Goal: Task Accomplishment & Management: Use online tool/utility

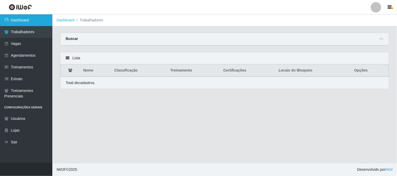
click at [26, 20] on link "Dashboard" at bounding box center [26, 20] width 52 height 12
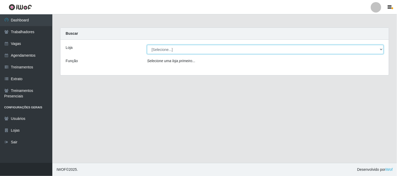
click at [199, 50] on select "[Selecione...] Sapore D'italia" at bounding box center [265, 49] width 237 height 9
select select "266"
click at [147, 45] on select "[Selecione...] Sapore D'italia" at bounding box center [265, 49] width 237 height 9
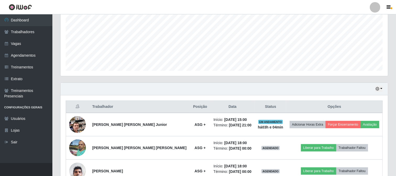
scroll to position [148, 0]
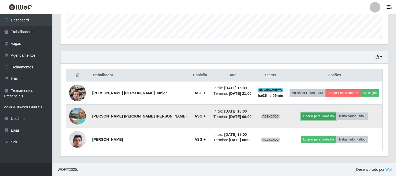
click at [301, 117] on button "Liberar para Trabalho" at bounding box center [318, 116] width 35 height 7
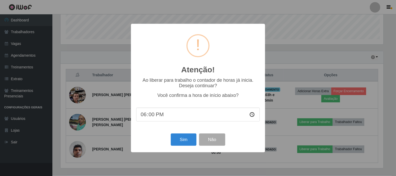
scroll to position [108, 324]
click at [187, 143] on button "Sim" at bounding box center [183, 140] width 25 height 12
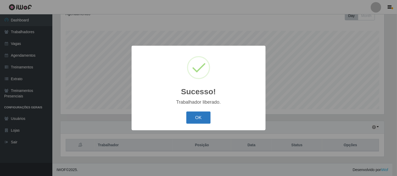
click at [205, 118] on button "OK" at bounding box center [198, 118] width 24 height 12
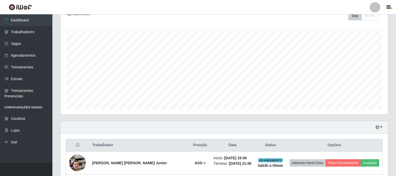
scroll to position [148, 0]
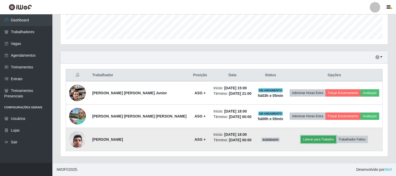
click at [307, 140] on button "Liberar para Trabalho" at bounding box center [318, 139] width 35 height 7
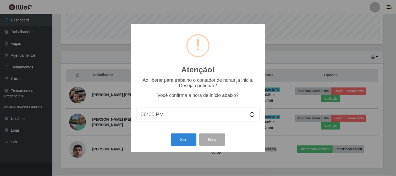
scroll to position [108, 324]
drag, startPoint x: 179, startPoint y: 143, endPoint x: 182, endPoint y: 140, distance: 4.1
click at [182, 141] on button "Sim" at bounding box center [183, 140] width 25 height 12
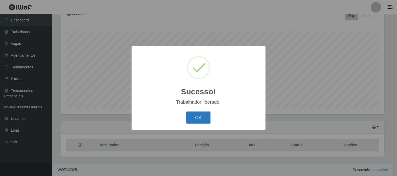
click at [203, 121] on button "OK" at bounding box center [198, 118] width 24 height 12
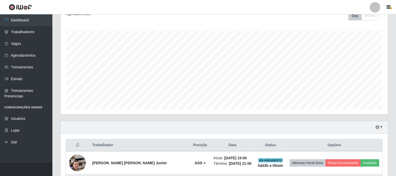
scroll to position [148, 0]
